Goal: Task Accomplishment & Management: Manage account settings

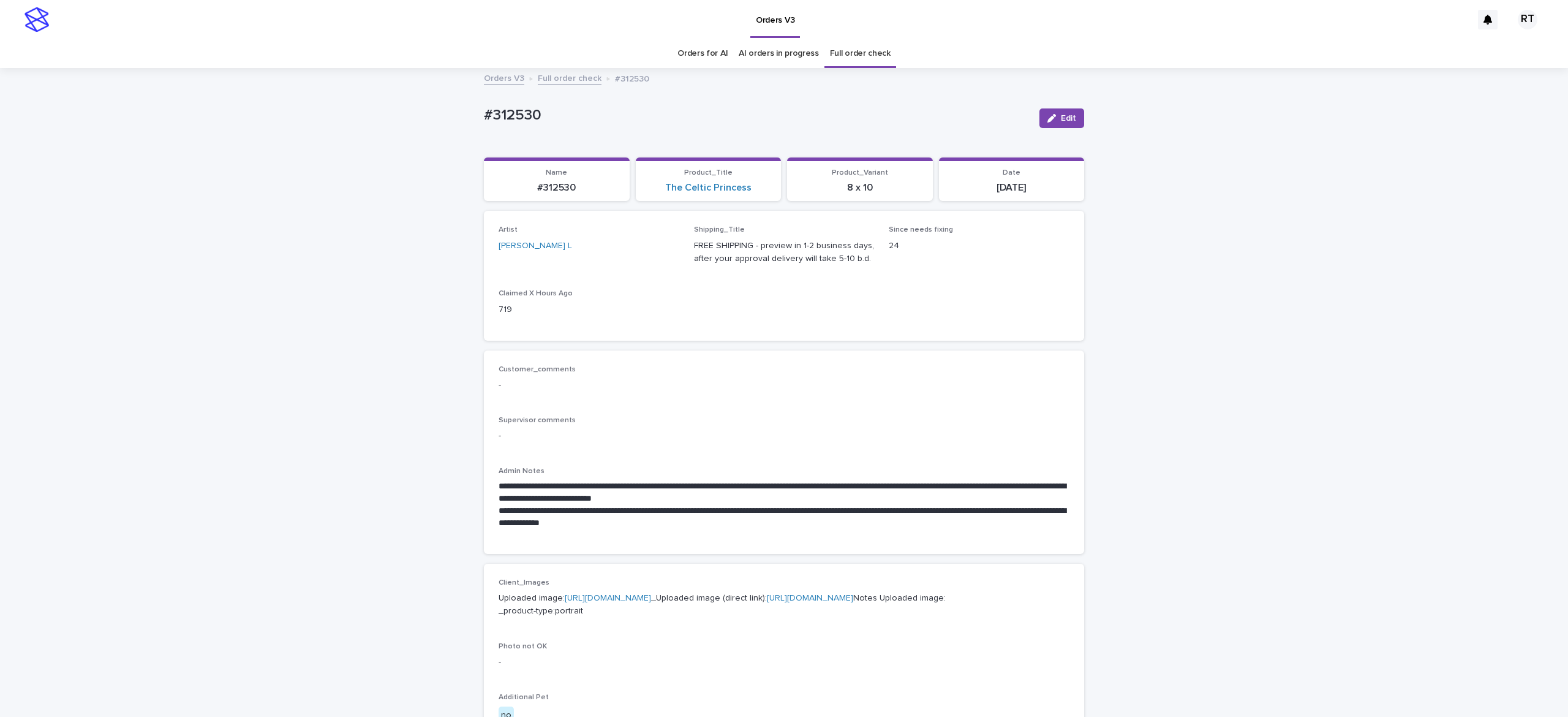
drag, startPoint x: 536, startPoint y: 95, endPoint x: 692, endPoint y: 94, distance: 156.0
click at [603, 103] on div "**********" at bounding box center [784, 661] width 1568 height 1183
click at [473, 120] on div "**********" at bounding box center [784, 661] width 1568 height 1183
click at [637, 117] on p "#312530" at bounding box center [756, 116] width 546 height 17
drag, startPoint x: 603, startPoint y: 126, endPoint x: 591, endPoint y: 120, distance: 13.4
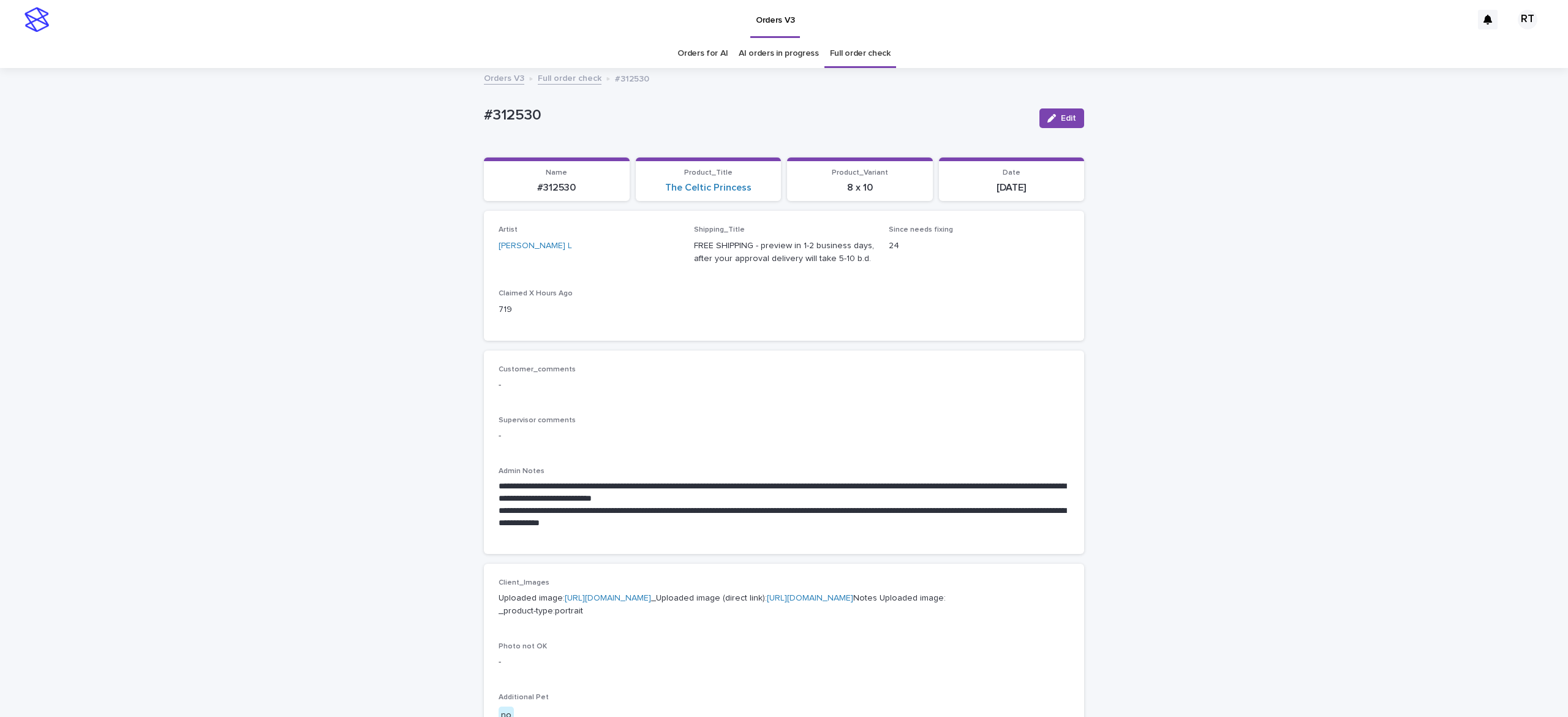
click at [601, 126] on div "#312530" at bounding box center [756, 118] width 546 height 22
drag, startPoint x: 458, startPoint y: 109, endPoint x: 636, endPoint y: 112, distance: 178.0
click at [618, 116] on div "**********" at bounding box center [784, 661] width 1568 height 1183
copy p "#312530"
drag, startPoint x: 1047, startPoint y: 104, endPoint x: 1098, endPoint y: 127, distance: 55.9
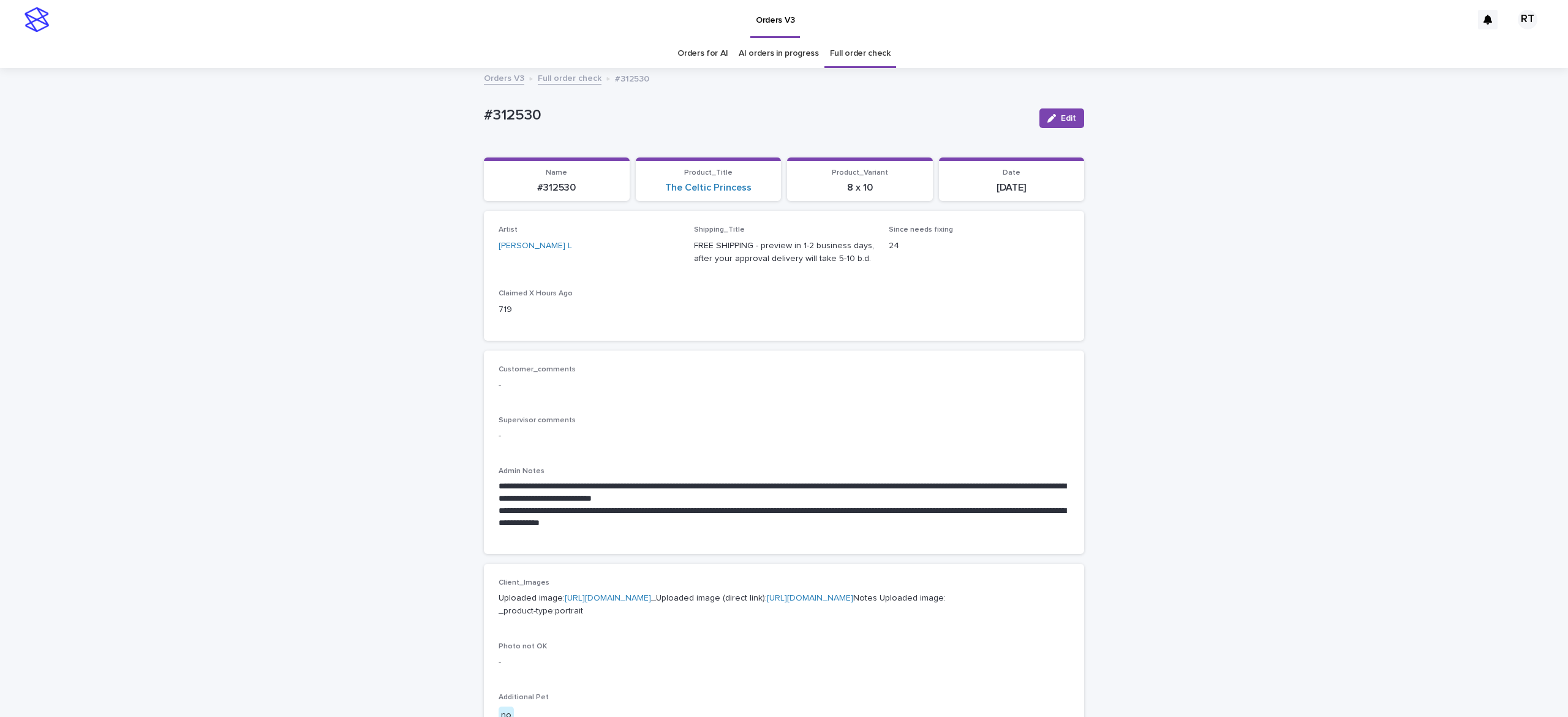
click at [1049, 105] on div "Edit" at bounding box center [1058, 118] width 50 height 49
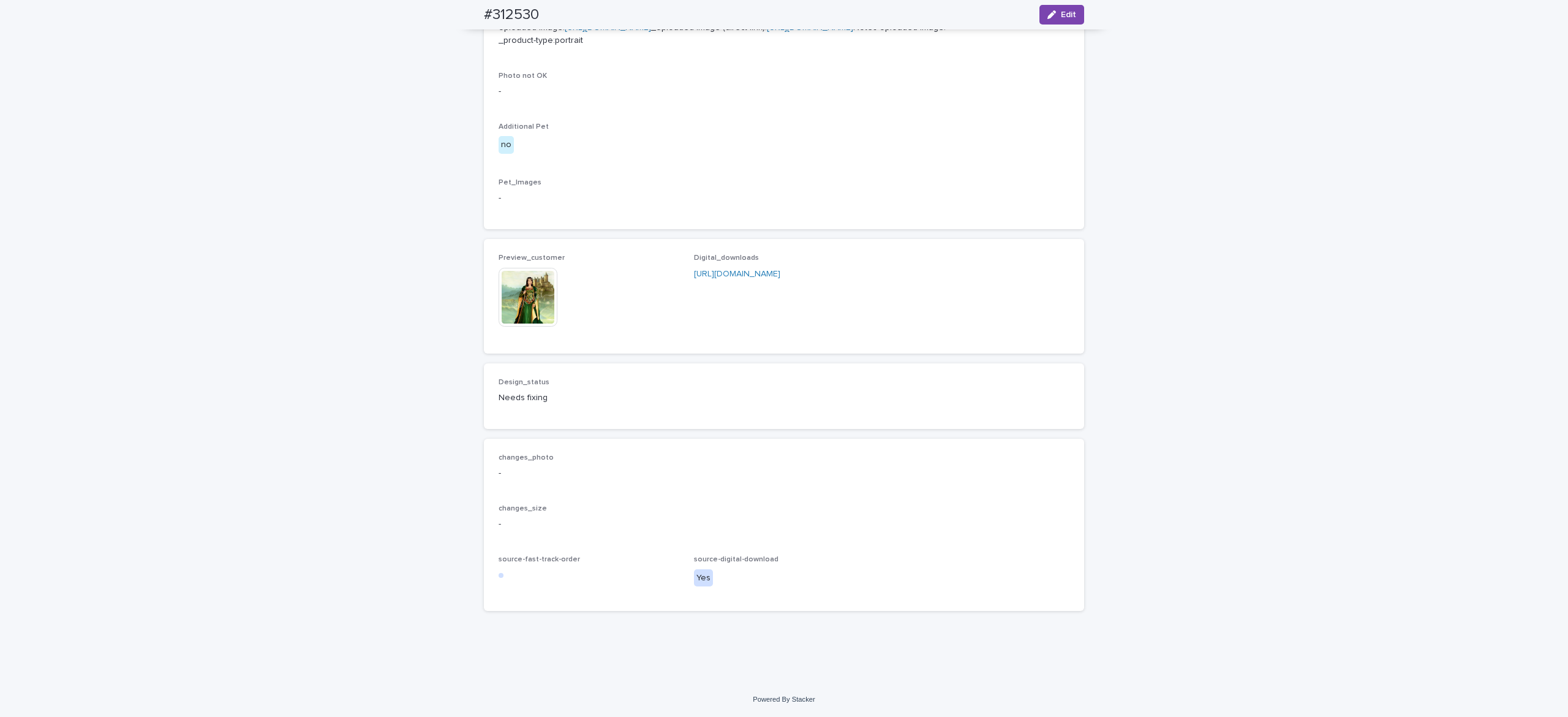
scroll to position [625, 0]
click at [1064, 13] on span "Edit" at bounding box center [1068, 15] width 16 height 9
drag, startPoint x: 692, startPoint y: 279, endPoint x: 1229, endPoint y: 311, distance: 538.0
click at [1191, 303] on div "**********" at bounding box center [784, 75] width 1568 height 1214
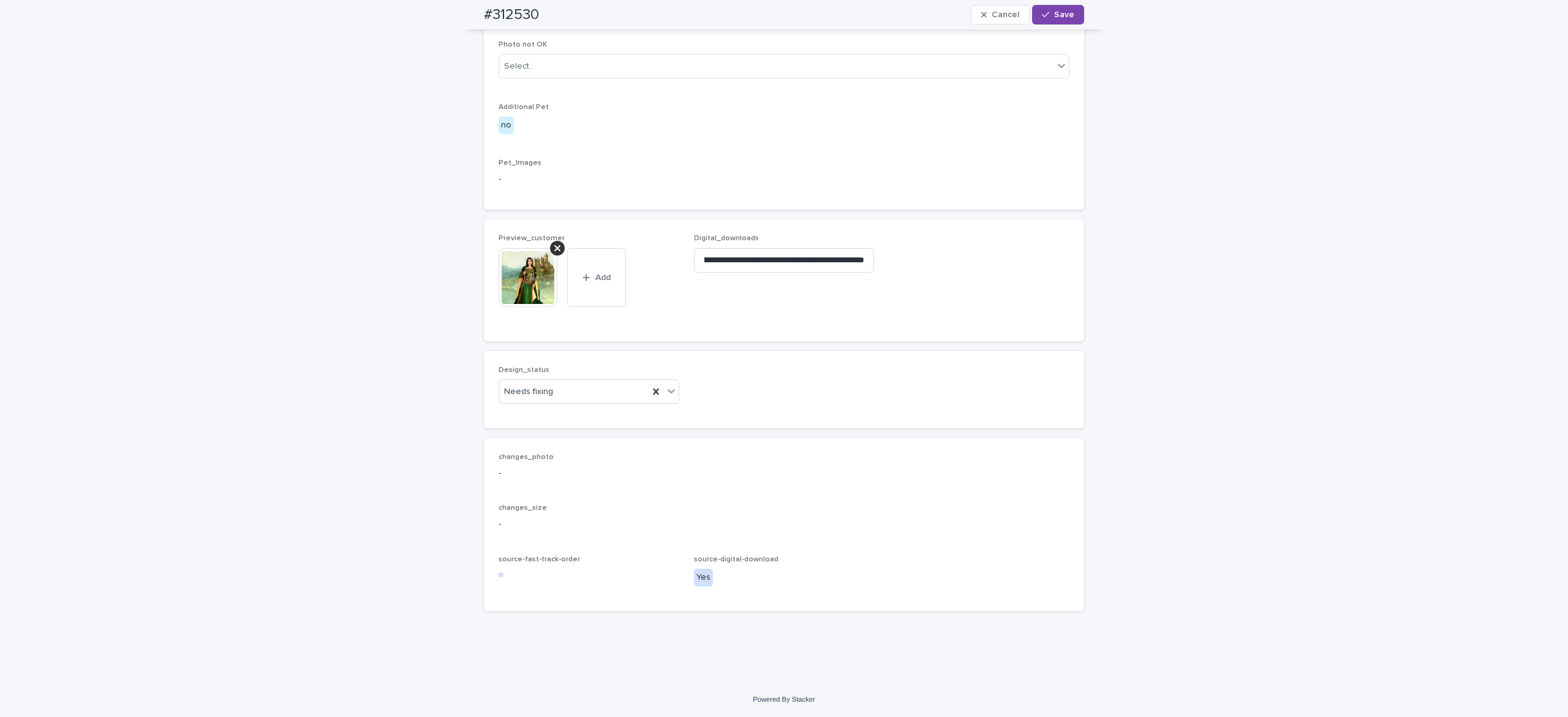
scroll to position [0, 0]
drag, startPoint x: 544, startPoint y: 269, endPoint x: 551, endPoint y: 275, distance: 9.2
click at [550, 256] on div at bounding box center [556, 248] width 15 height 15
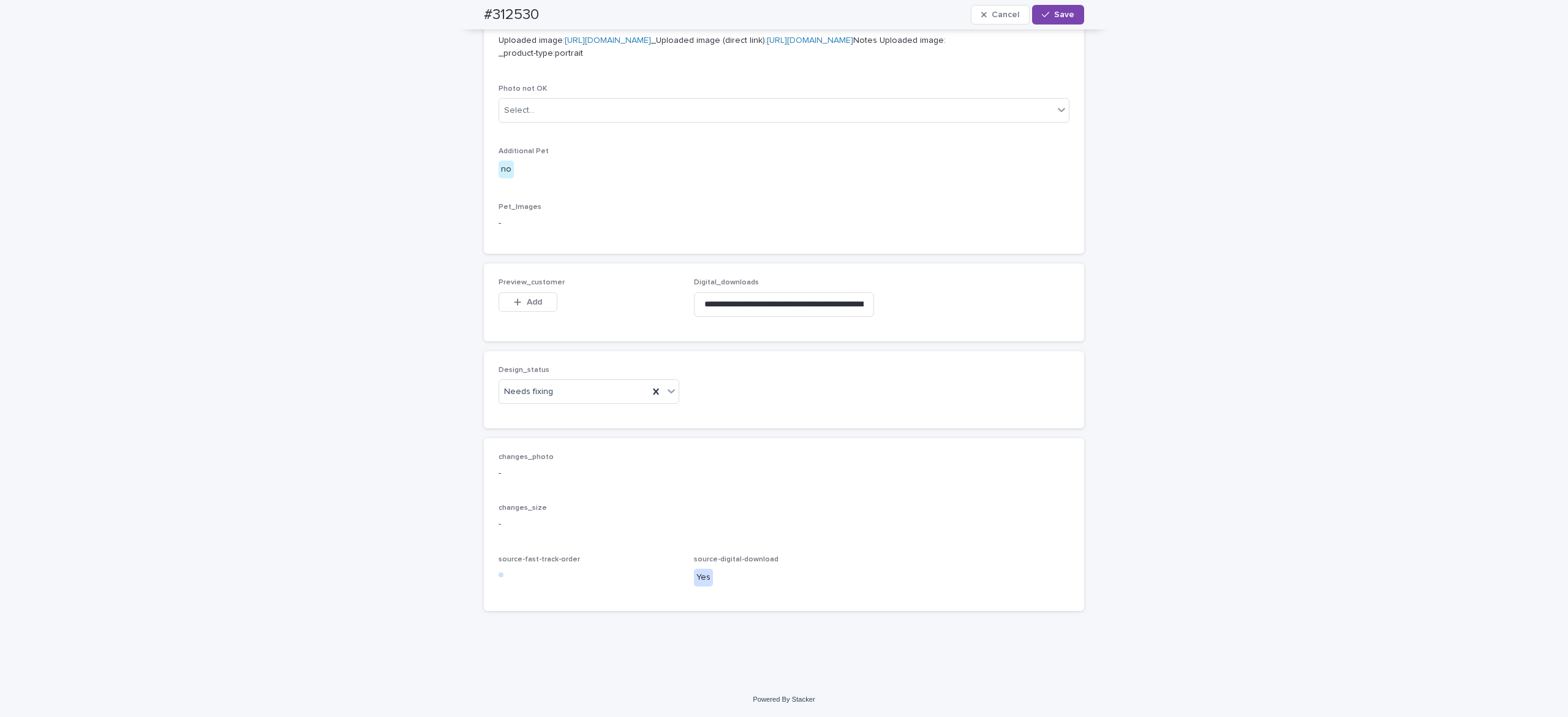
scroll to position [619, 0]
click at [516, 300] on button "Add" at bounding box center [527, 302] width 59 height 19
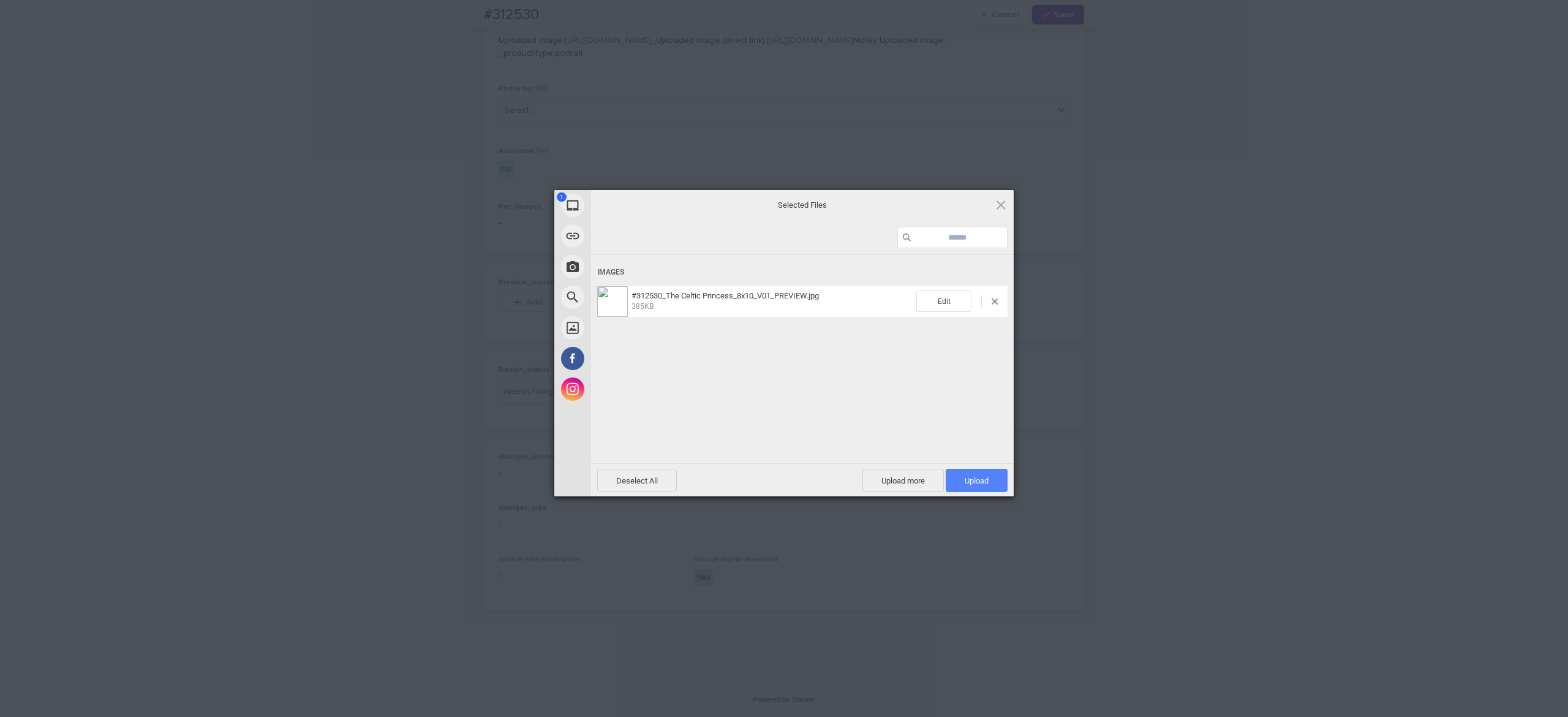
click at [969, 478] on span "Upload 1" at bounding box center [976, 480] width 24 height 9
click at [817, 366] on div "Uploading #312530_The Celtic Princess_8x10_V01_PREVIEW.jpg 0.00B / 385KB" at bounding box center [802, 377] width 422 height 245
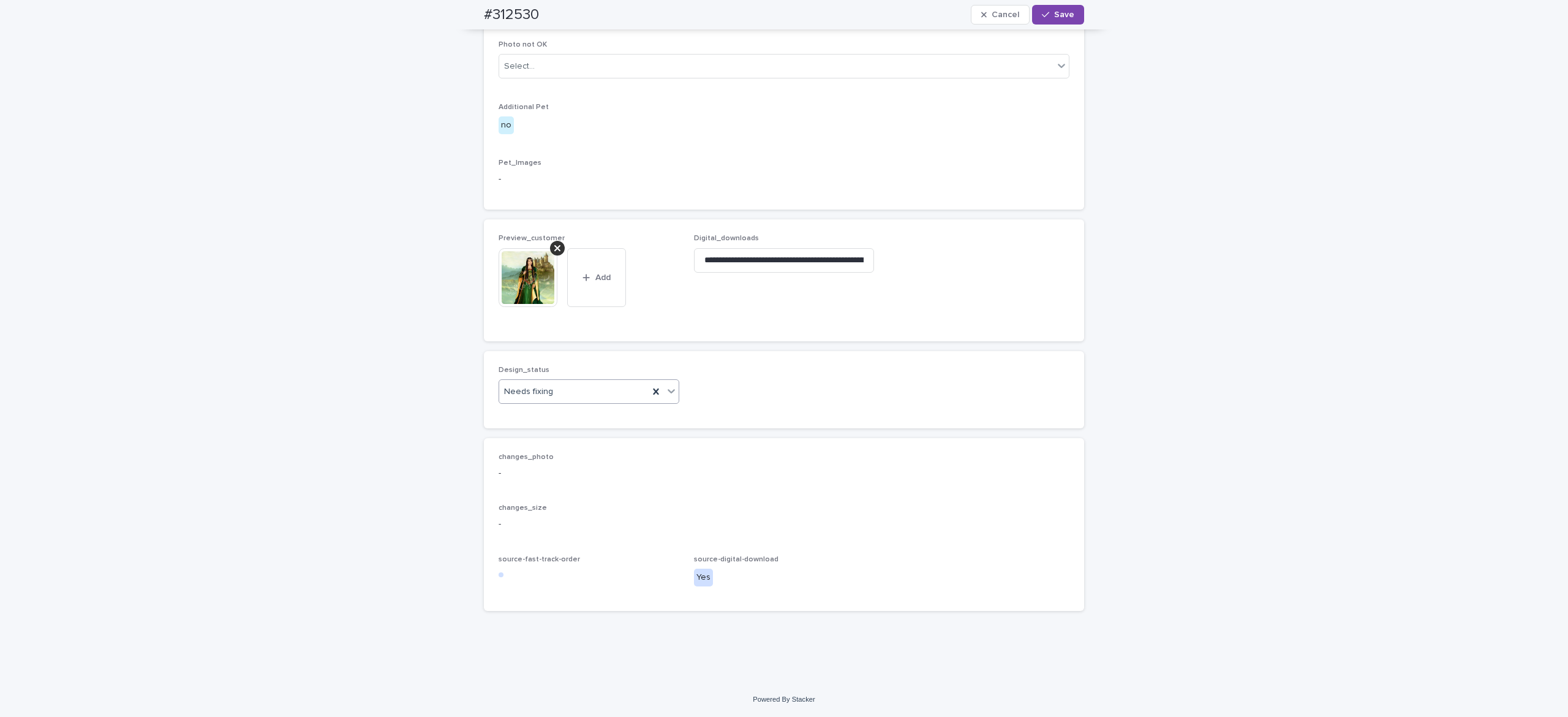
drag, startPoint x: 600, startPoint y: 417, endPoint x: 603, endPoint y: 423, distance: 6.7
click at [600, 402] on div "Needs fixing" at bounding box center [574, 392] width 150 height 20
drag, startPoint x: 601, startPoint y: 442, endPoint x: 628, endPoint y: 431, distance: 29.2
click at [603, 442] on div "Uploaded" at bounding box center [580, 440] width 180 height 21
drag, startPoint x: 1051, startPoint y: 16, endPoint x: 1093, endPoint y: 57, distance: 58.7
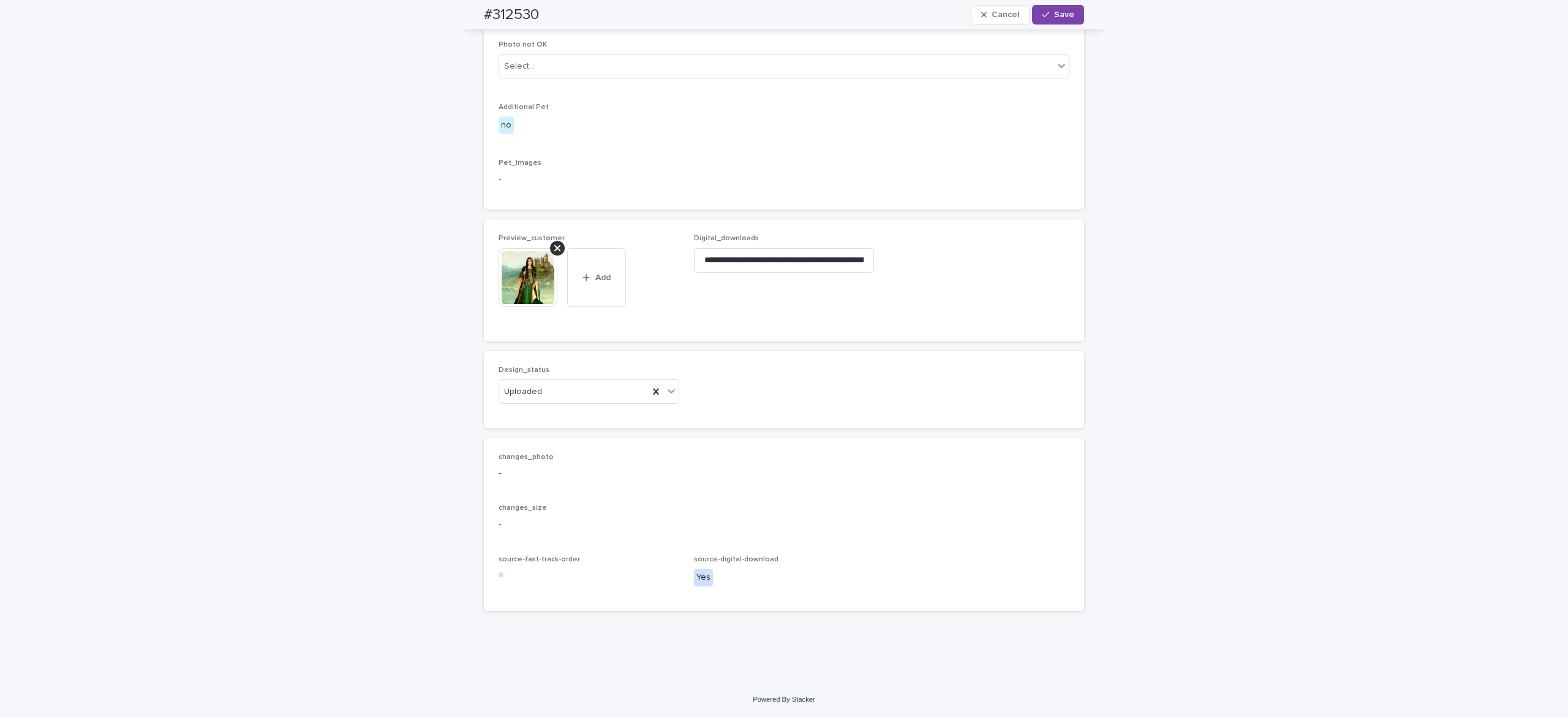
click at [1053, 16] on span "Save" at bounding box center [1063, 15] width 20 height 9
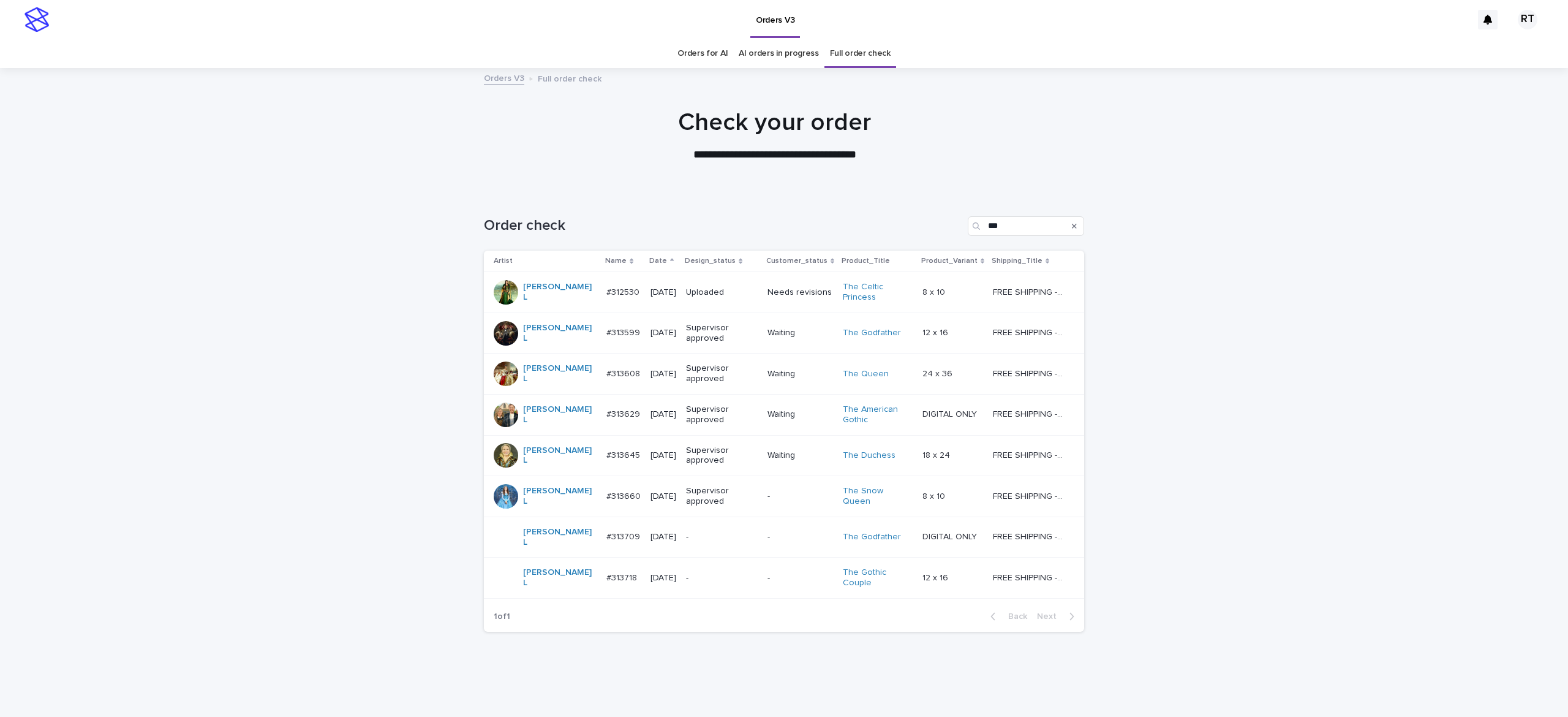
scroll to position [5, 0]
